Goal: Find specific page/section: Find specific page/section

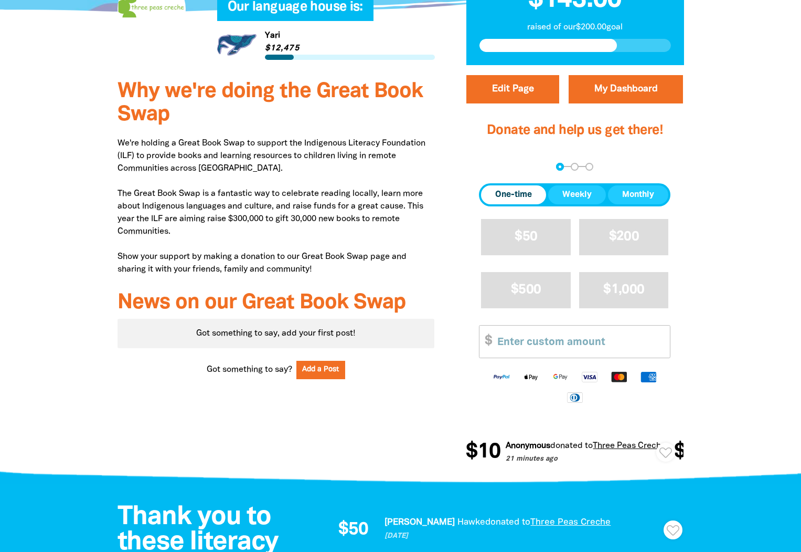
scroll to position [142, 0]
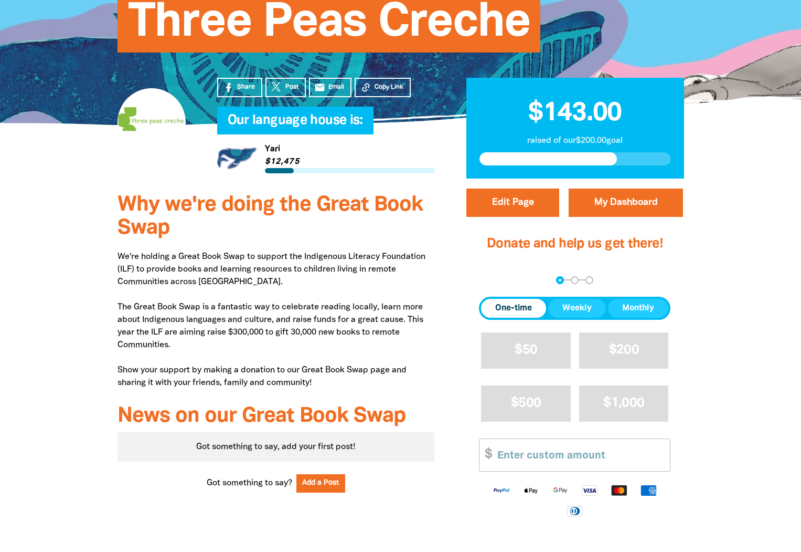
click at [276, 149] on link "Link to Yari" at bounding box center [326, 158] width 218 height 39
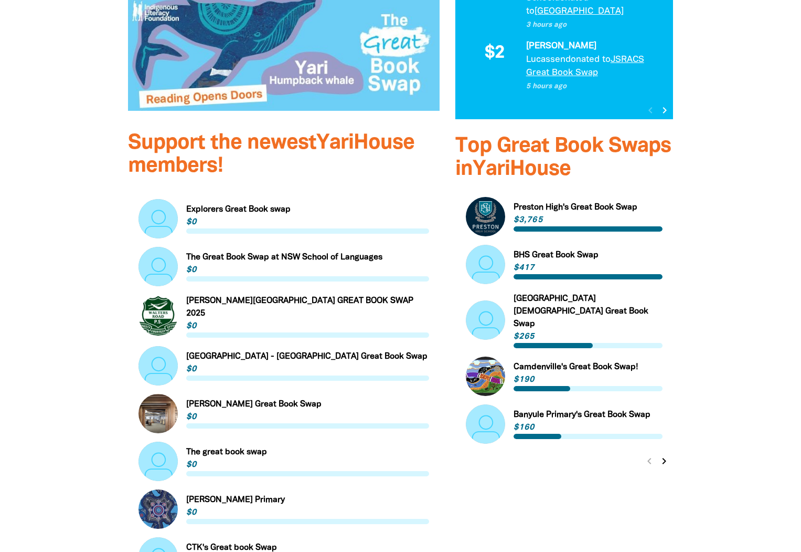
scroll to position [496, 0]
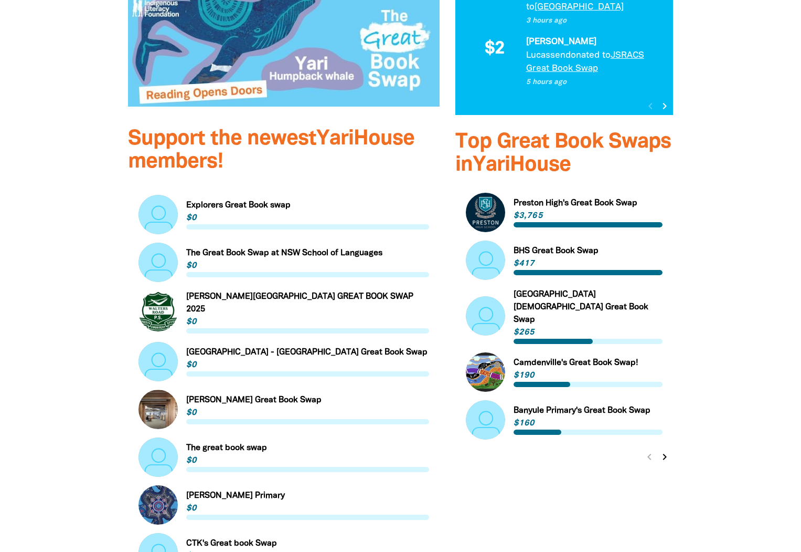
click at [664, 450] on icon "chevron_right" at bounding box center [665, 456] width 13 height 13
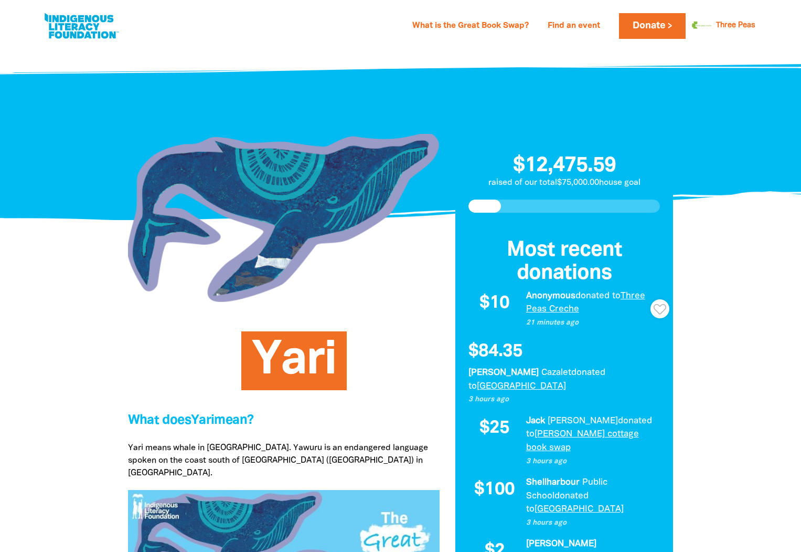
scroll to position [0, 0]
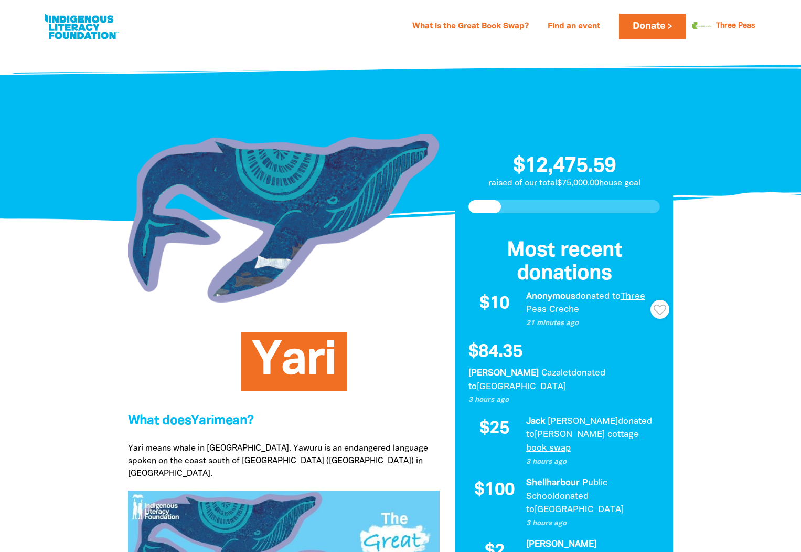
click at [83, 25] on link at bounding box center [81, 26] width 79 height 32
select select "early-learning"
